Goal: Entertainment & Leisure: Consume media (video, audio)

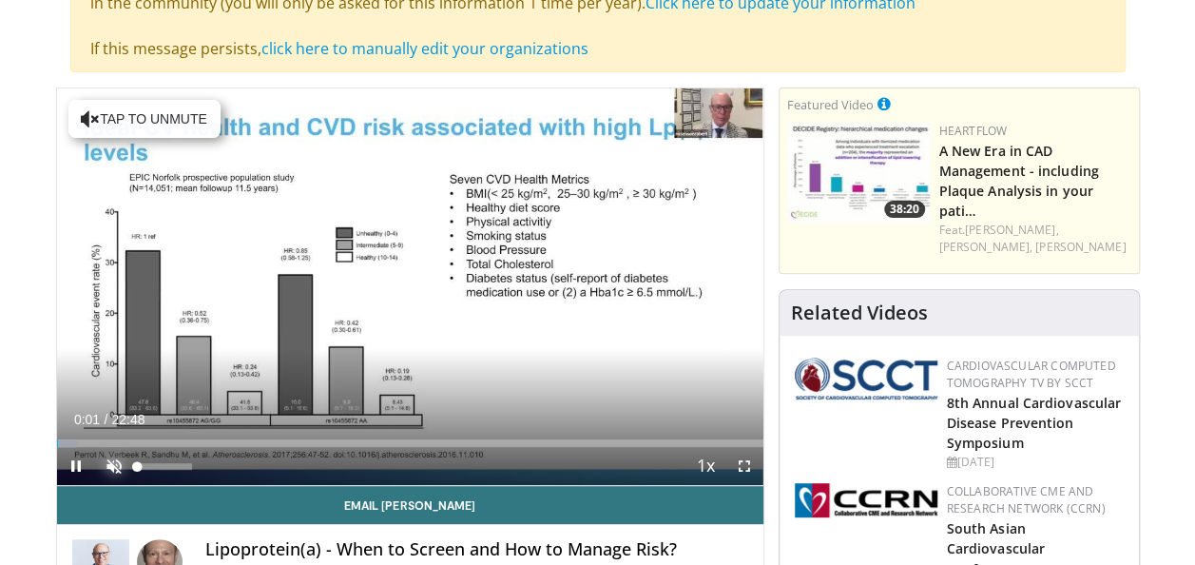
click at [114, 464] on span "Video Player" at bounding box center [114, 466] width 38 height 38
click at [72, 462] on span "Video Player" at bounding box center [76, 466] width 38 height 38
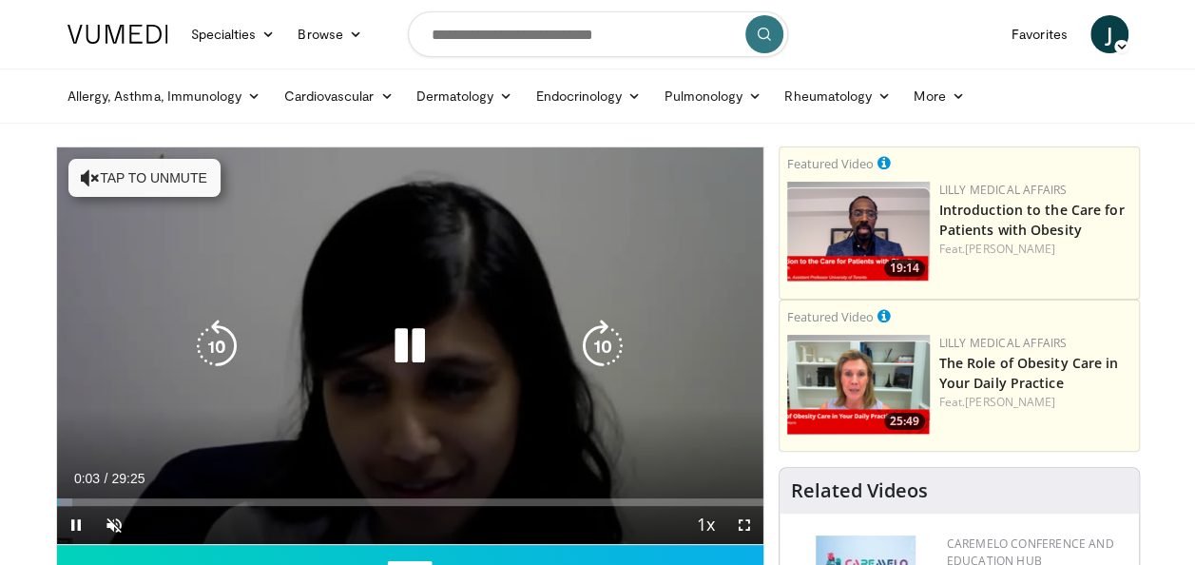
click at [132, 164] on button "Tap to unmute" at bounding box center [144, 178] width 152 height 38
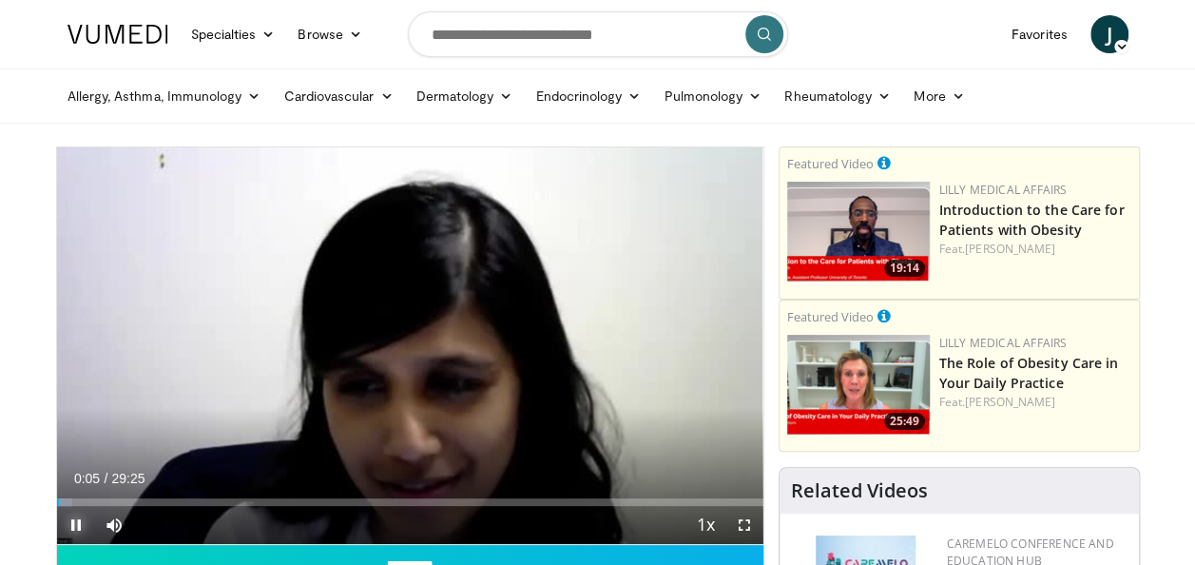
click at [70, 523] on span "Video Player" at bounding box center [76, 525] width 38 height 38
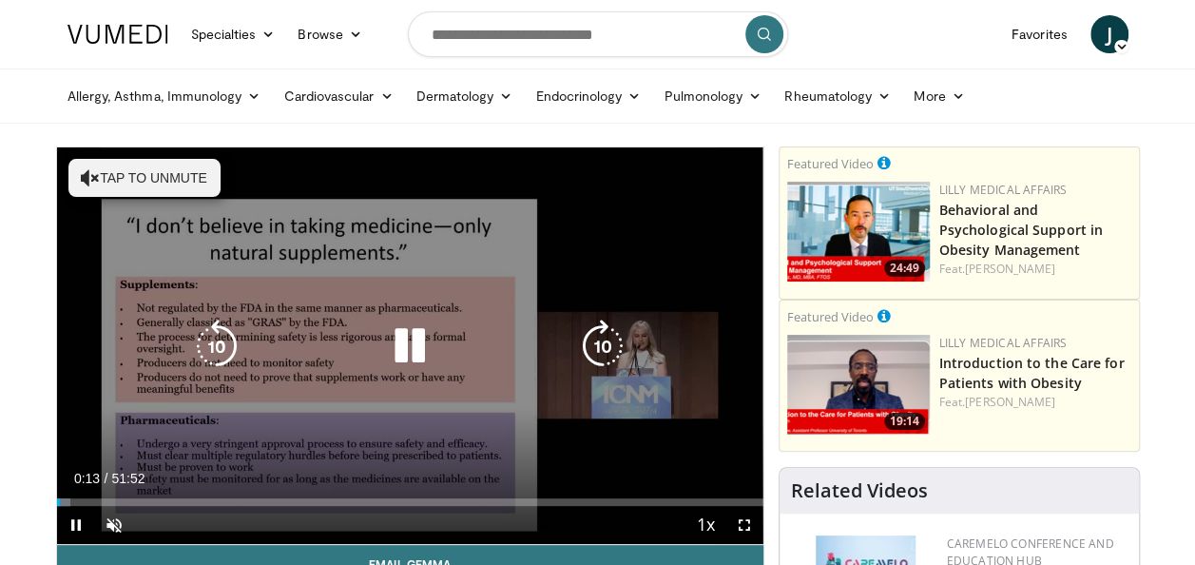
click at [170, 181] on button "Tap to unmute" at bounding box center [144, 178] width 152 height 38
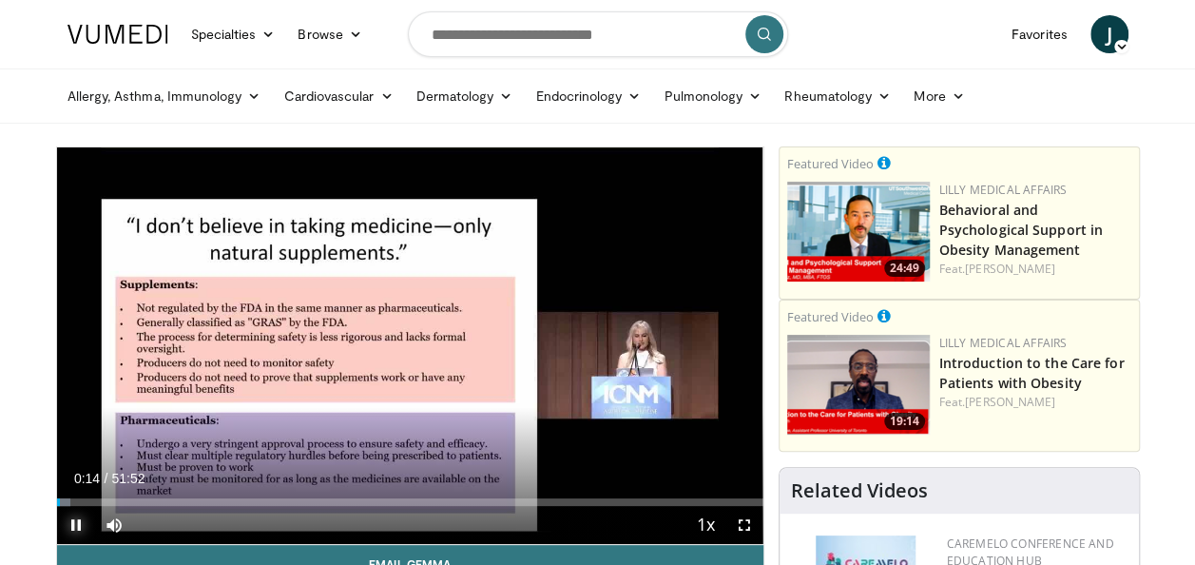
click at [75, 521] on span "Video Player" at bounding box center [76, 525] width 38 height 38
